Goal: Find specific page/section: Find specific page/section

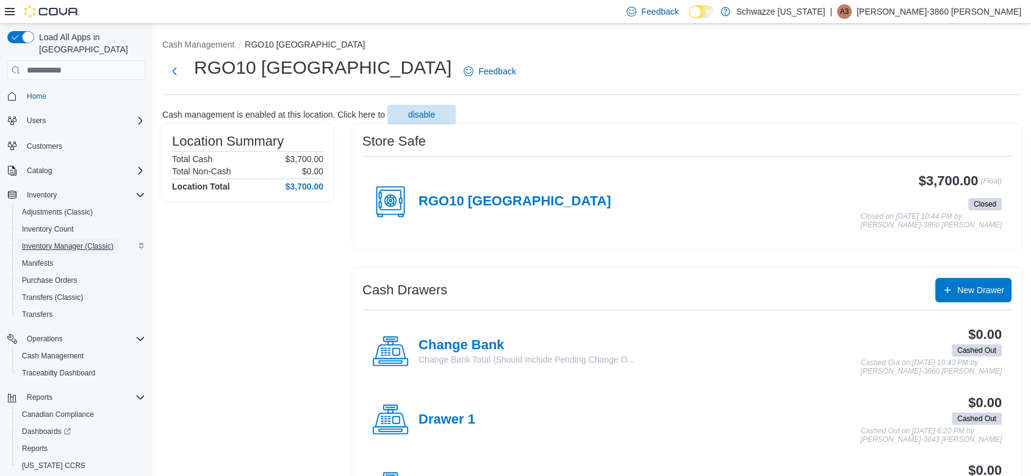
click at [37, 242] on span "Inventory Manager (Classic)" at bounding box center [67, 247] width 91 height 10
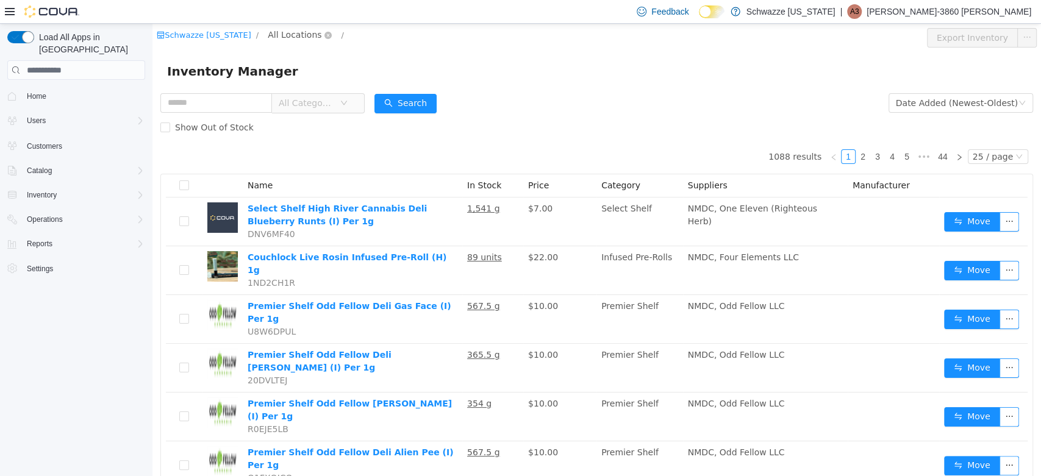
click at [294, 38] on span "All Locations" at bounding box center [295, 34] width 54 height 13
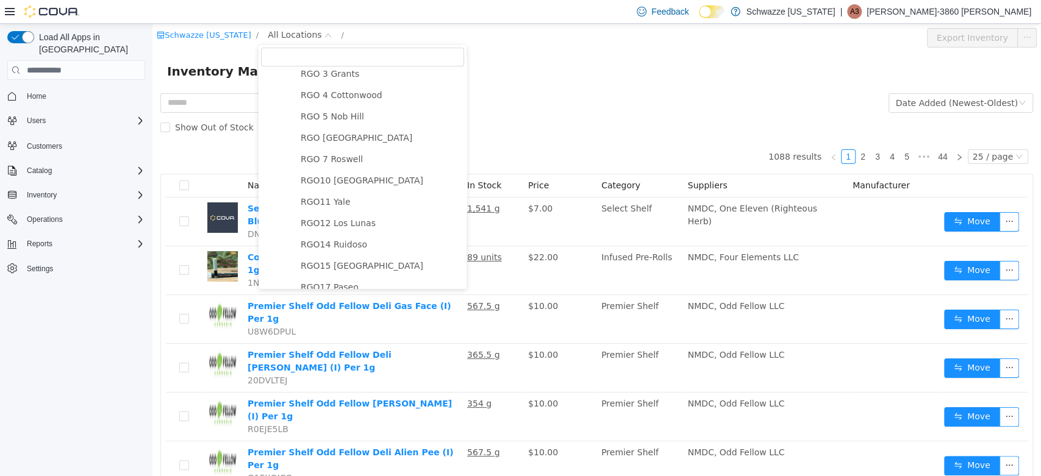
scroll to position [459, 0]
click at [323, 180] on span "RGO10 Santa Fe" at bounding box center [362, 175] width 123 height 10
